Goal: Check status: Check status

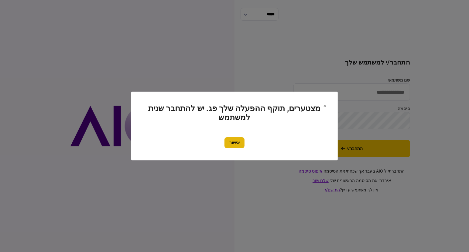
type input "**********"
click at [236, 144] on button "אישור" at bounding box center [235, 142] width 20 height 11
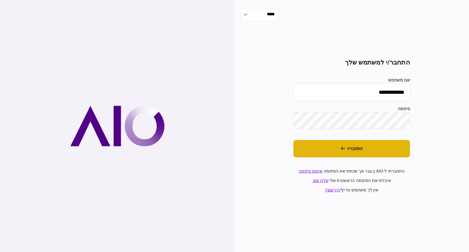
click at [396, 141] on button "התחבר/י" at bounding box center [352, 148] width 117 height 17
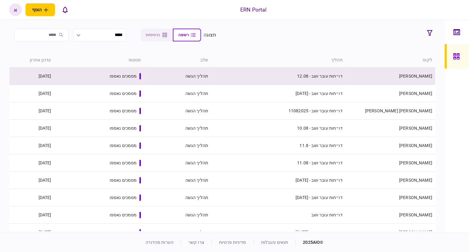
click at [301, 74] on td "דו״חות עובר ושב - 12.08" at bounding box center [278, 76] width 135 height 17
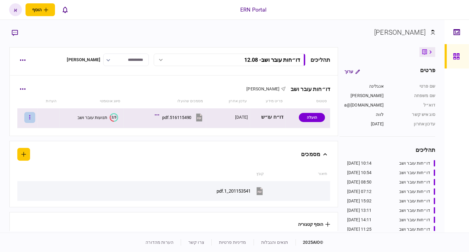
click at [35, 117] on button "button" at bounding box center [29, 117] width 11 height 11
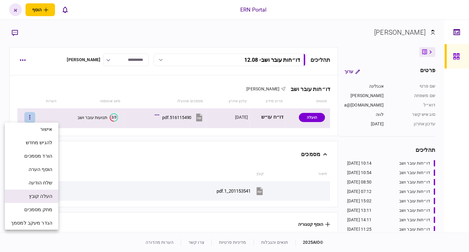
click at [38, 194] on span "העלה קובץ" at bounding box center [40, 195] width 23 height 7
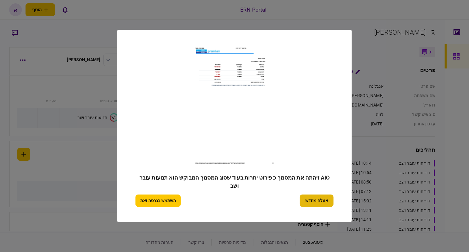
click at [327, 200] on button "אעלה מחדש" at bounding box center [317, 201] width 34 height 12
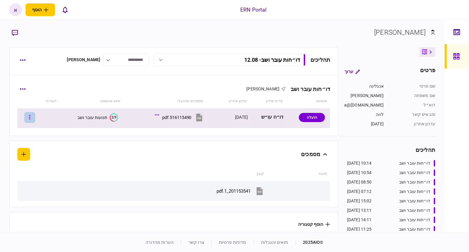
click at [34, 120] on button "button" at bounding box center [29, 117] width 11 height 11
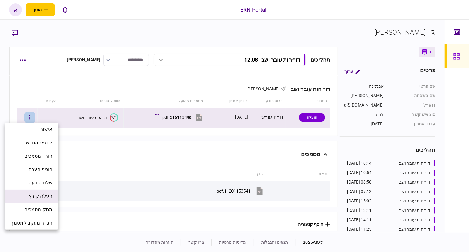
click at [31, 199] on span "העלה קובץ" at bounding box center [40, 195] width 23 height 7
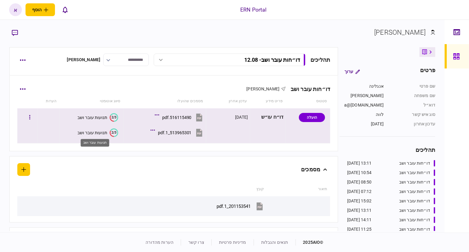
click at [89, 132] on div "תנועות עובר ושב" at bounding box center [93, 132] width 30 height 5
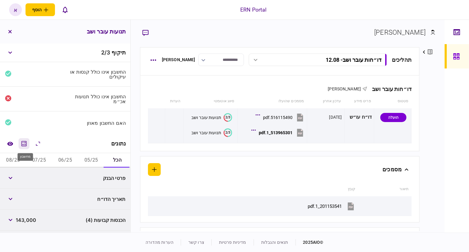
click at [21, 144] on button "מחשבון" at bounding box center [24, 143] width 11 height 11
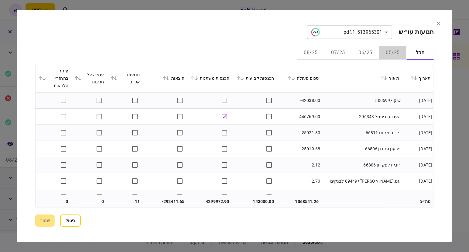
click at [396, 54] on button "05/25" at bounding box center [392, 53] width 27 height 15
click at [292, 78] on icon at bounding box center [290, 78] width 4 height 4
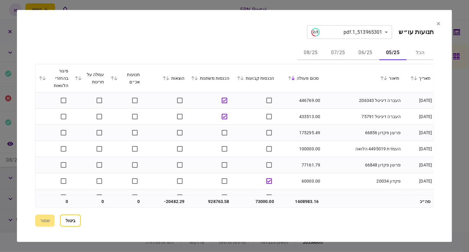
click at [165, 80] on icon at bounding box center [165, 78] width 4 height 4
click at [195, 77] on icon at bounding box center [192, 78] width 3 height 4
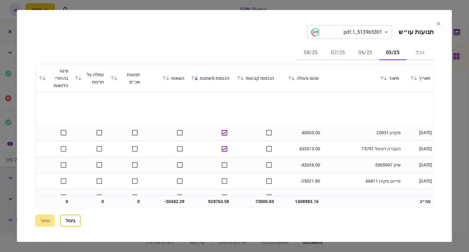
scroll to position [38, 0]
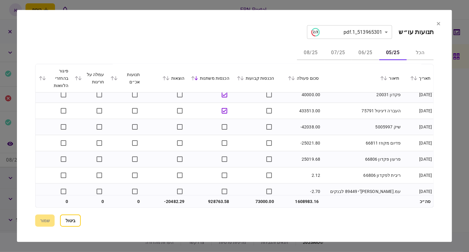
click at [292, 76] on icon at bounding box center [289, 78] width 3 height 4
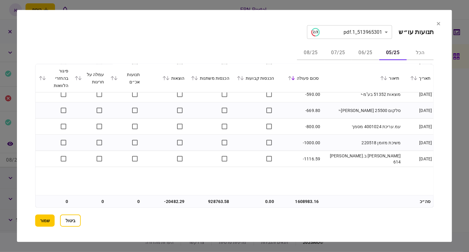
scroll to position [532, 0]
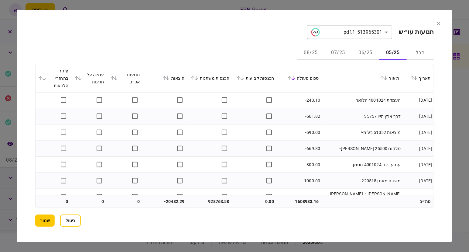
click at [165, 75] on div "הוצאות" at bounding box center [165, 77] width 39 height 7
click at [166, 79] on icon at bounding box center [165, 78] width 4 height 4
click at [173, 78] on div "הוצאות" at bounding box center [165, 77] width 39 height 7
click at [166, 76] on icon at bounding box center [165, 78] width 4 height 4
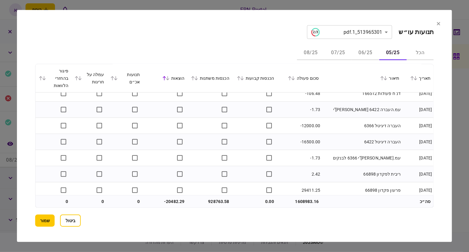
scroll to position [0, 0]
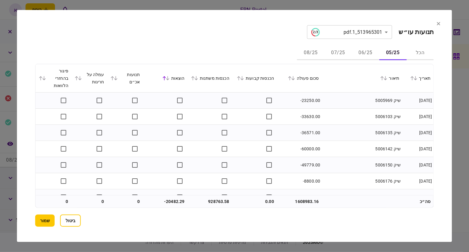
click at [170, 81] on div "הוצאות" at bounding box center [165, 77] width 39 height 7
click at [166, 78] on icon at bounding box center [165, 78] width 4 height 4
click at [369, 55] on button "06/25" at bounding box center [365, 53] width 27 height 15
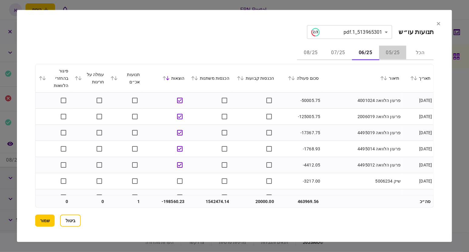
click at [397, 52] on button "05/25" at bounding box center [392, 53] width 27 height 15
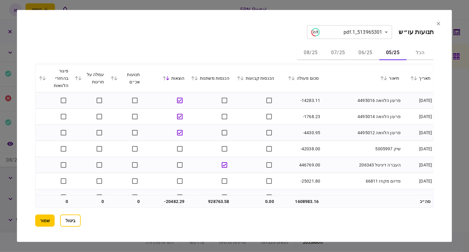
click at [368, 53] on button "06/25" at bounding box center [365, 53] width 27 height 15
click at [116, 79] on icon at bounding box center [115, 78] width 3 height 4
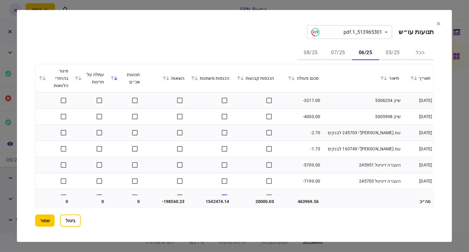
click at [290, 78] on button at bounding box center [292, 78] width 9 height 4
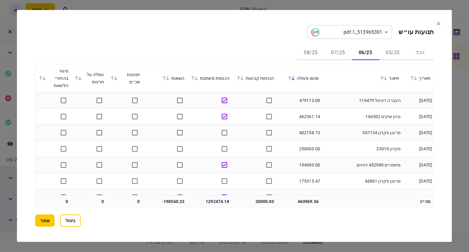
scroll to position [38, 0]
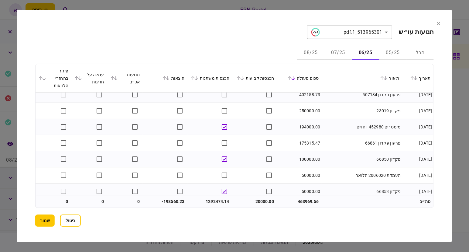
click at [198, 77] on icon at bounding box center [197, 78] width 4 height 4
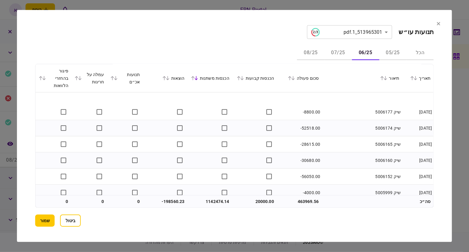
scroll to position [1959, 0]
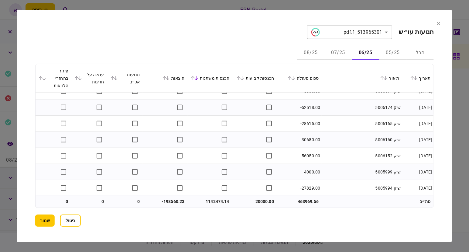
click at [393, 55] on button "05/25" at bounding box center [392, 53] width 27 height 15
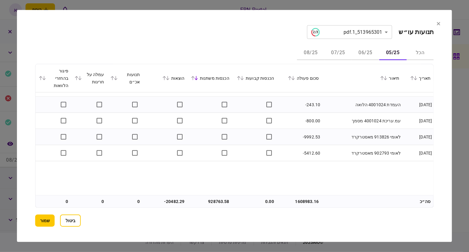
scroll to position [570, 0]
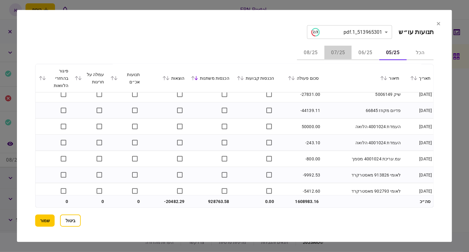
click at [341, 52] on button "07/25" at bounding box center [338, 53] width 27 height 15
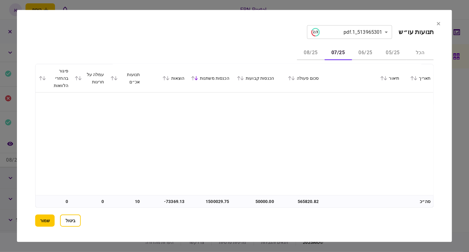
scroll to position [0, 0]
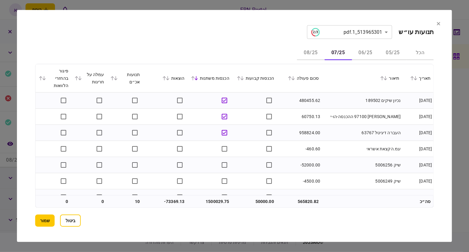
click at [241, 78] on icon at bounding box center [239, 78] width 4 height 4
click at [195, 76] on icon at bounding box center [193, 78] width 4 height 4
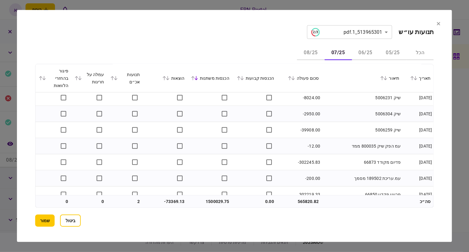
scroll to position [178, 0]
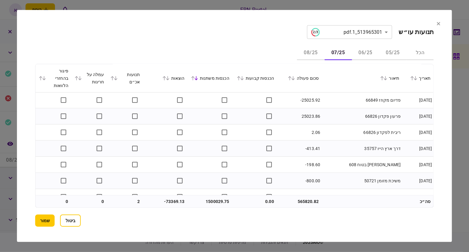
click at [116, 77] on icon at bounding box center [115, 78] width 3 height 4
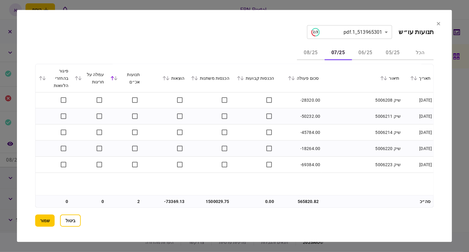
scroll to position [0, 0]
click at [115, 78] on icon at bounding box center [115, 78] width 3 height 4
click at [292, 80] on icon at bounding box center [290, 78] width 4 height 4
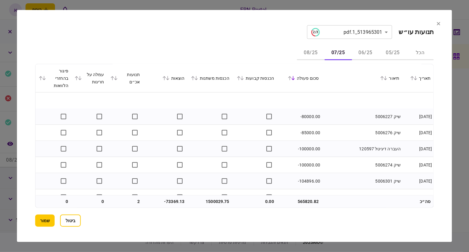
scroll to position [2040, 0]
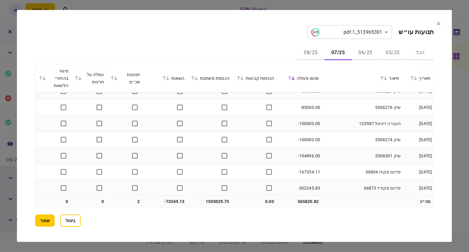
click at [318, 52] on button "08/25" at bounding box center [310, 53] width 27 height 15
click at [44, 220] on button "שמור" at bounding box center [44, 220] width 19 height 12
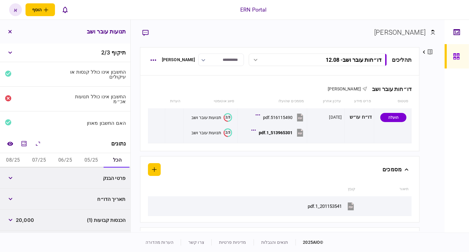
click at [90, 164] on button "05/25" at bounding box center [91, 160] width 26 height 15
click at [16, 201] on button "button" at bounding box center [10, 198] width 11 height 11
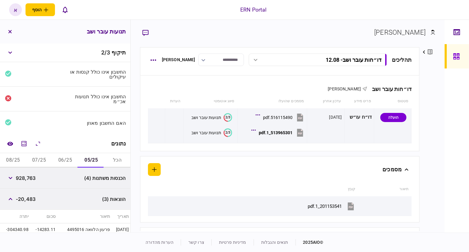
scroll to position [38, 0]
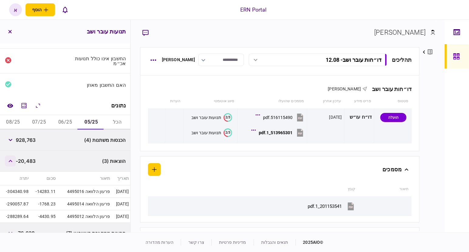
click at [8, 161] on button "button" at bounding box center [10, 160] width 11 height 11
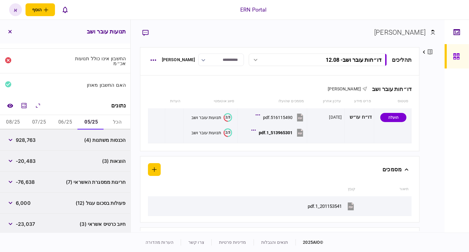
scroll to position [76, 0]
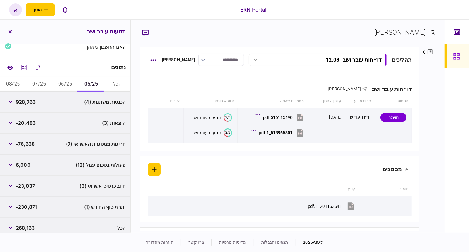
click at [76, 74] on div "נתונים" at bounding box center [65, 67] width 130 height 19
click at [71, 82] on button "06/25" at bounding box center [65, 84] width 26 height 15
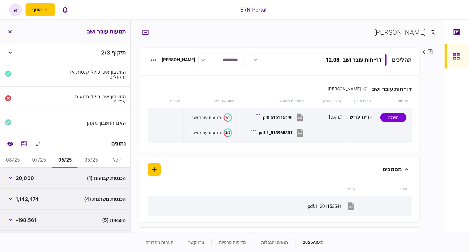
scroll to position [38, 0]
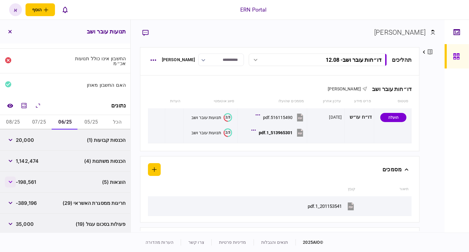
click at [14, 182] on button "button" at bounding box center [10, 181] width 11 height 11
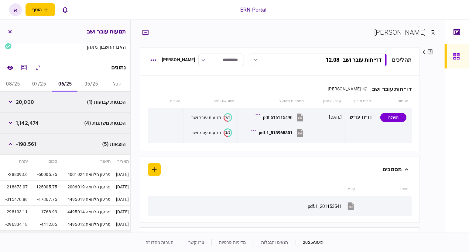
scroll to position [152, 0]
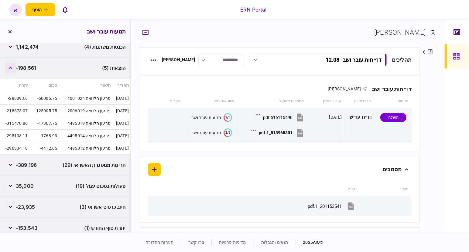
click at [12, 67] on icon "button" at bounding box center [11, 68] width 4 height 2
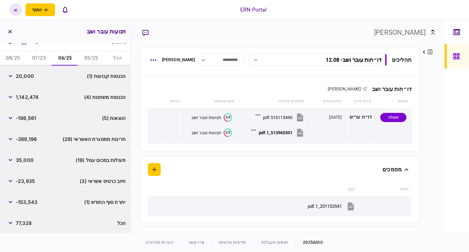
scroll to position [26, 0]
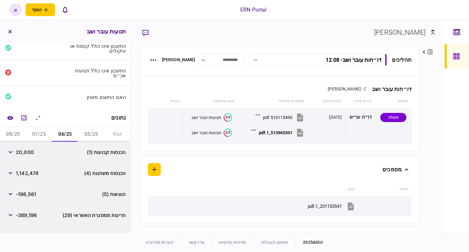
click at [35, 132] on button "07/25" at bounding box center [39, 134] width 26 height 15
click at [19, 171] on span "‎-73,370" at bounding box center [25, 172] width 19 height 7
click at [13, 174] on button "button" at bounding box center [10, 173] width 11 height 11
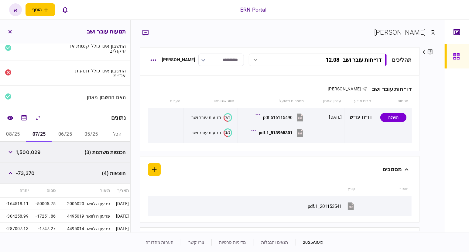
scroll to position [64, 0]
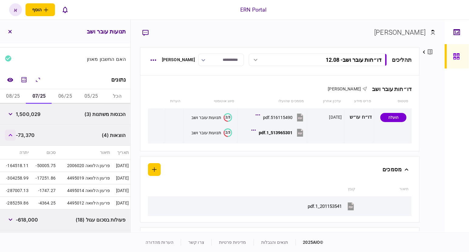
click at [11, 137] on button "button" at bounding box center [10, 135] width 11 height 11
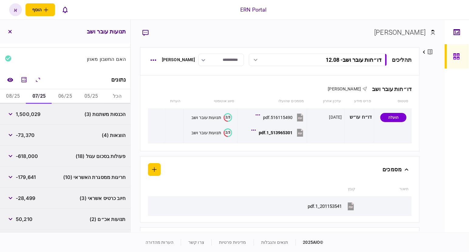
scroll to position [102, 0]
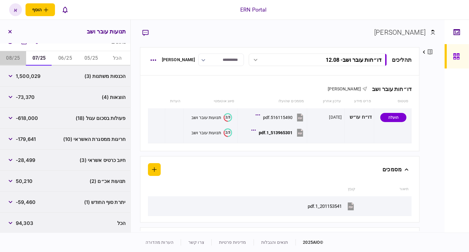
click at [9, 58] on button "08/25" at bounding box center [13, 58] width 26 height 15
